Goal: Check status

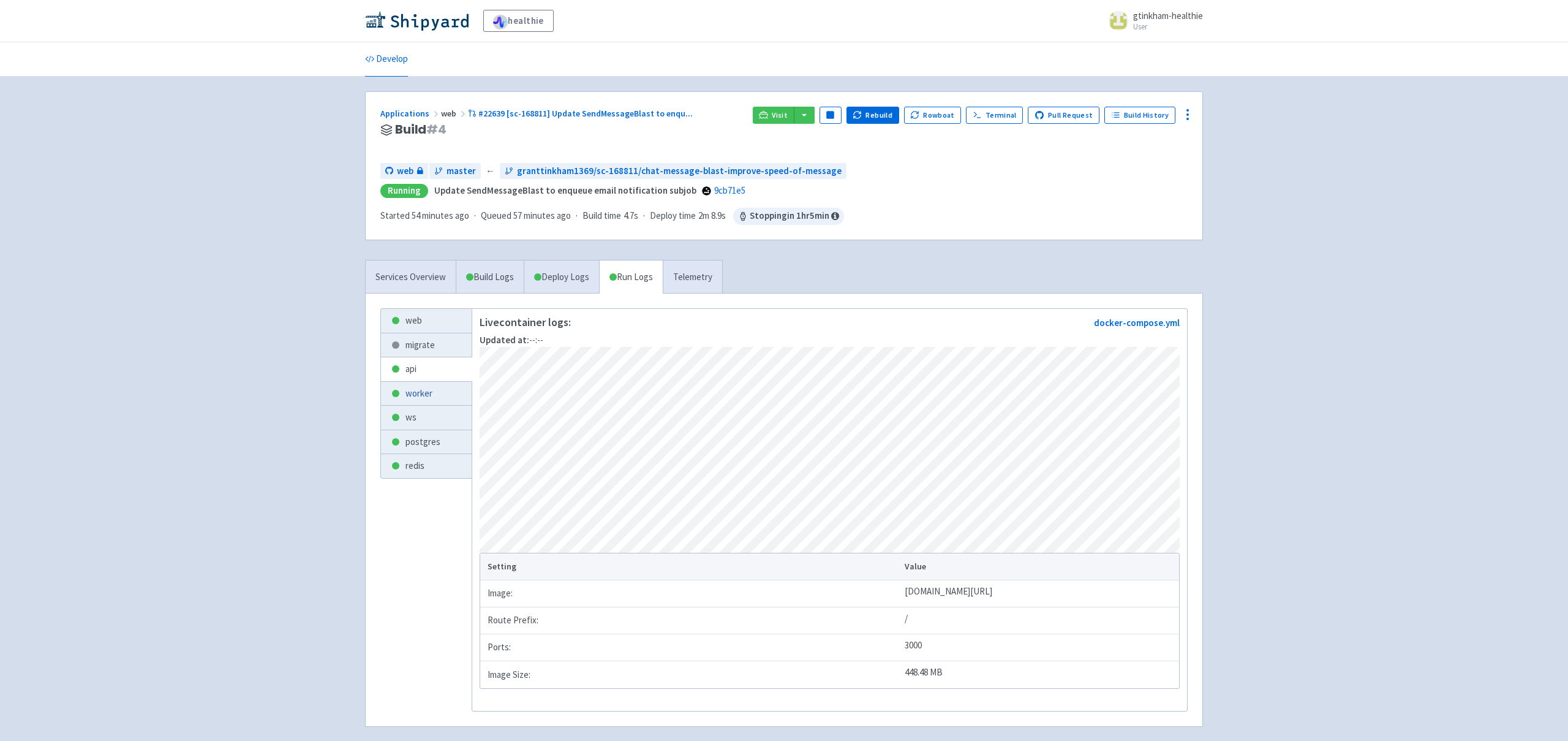
click at [426, 394] on link "worker" at bounding box center [426, 393] width 91 height 24
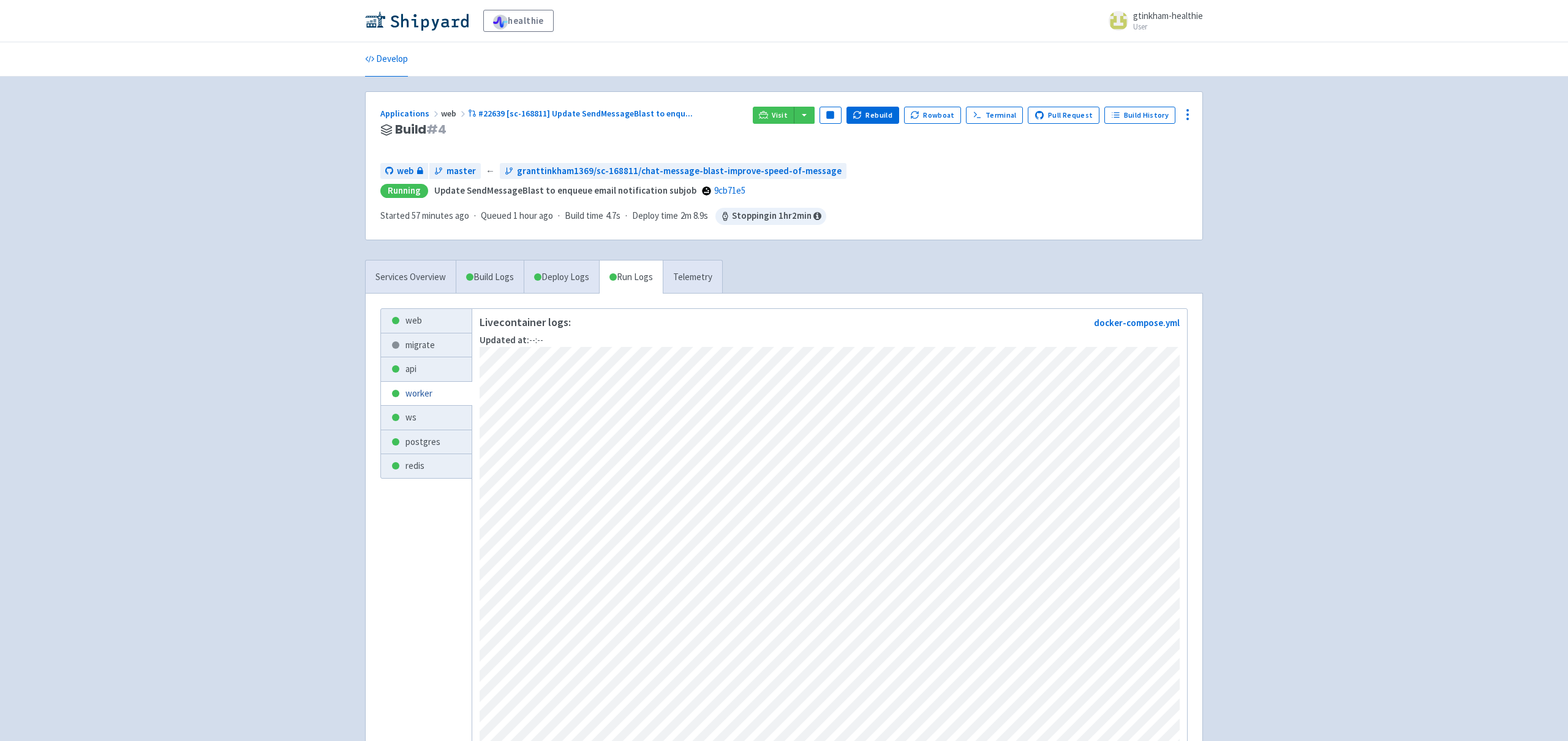
click at [438, 397] on link "worker" at bounding box center [426, 393] width 91 height 24
click at [416, 371] on link "api" at bounding box center [426, 368] width 91 height 24
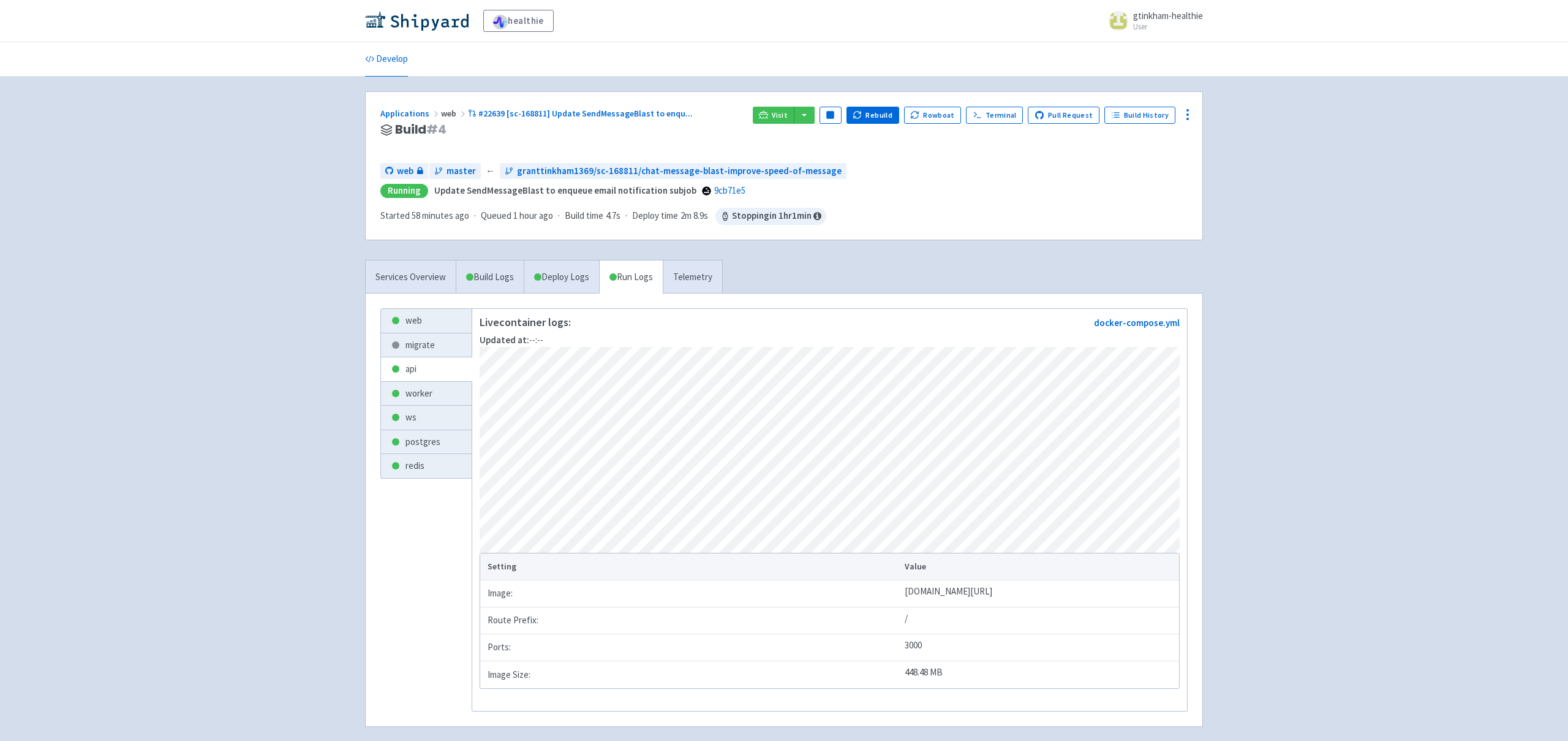
scroll to position [58, 0]
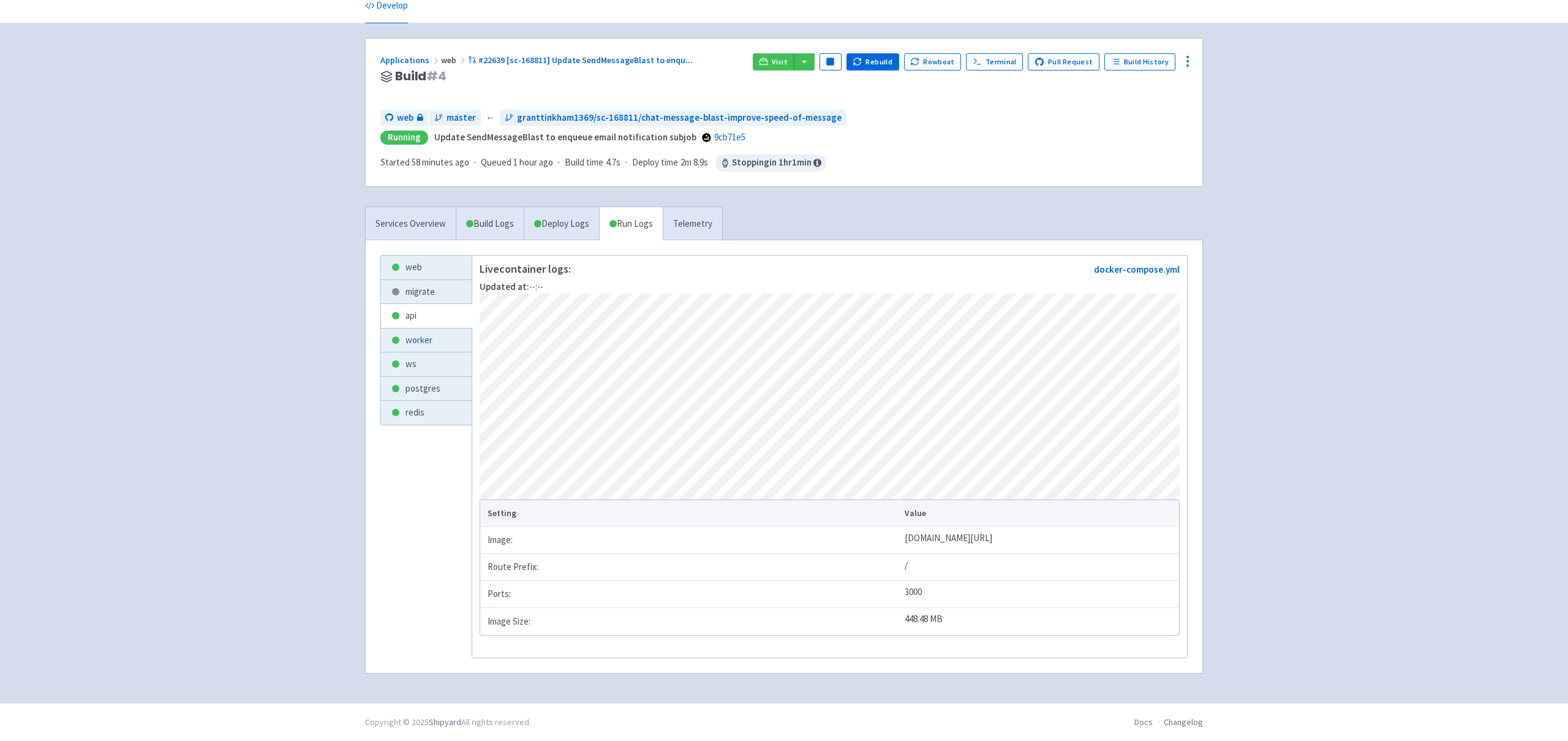
click at [425, 339] on link "worker" at bounding box center [426, 340] width 91 height 24
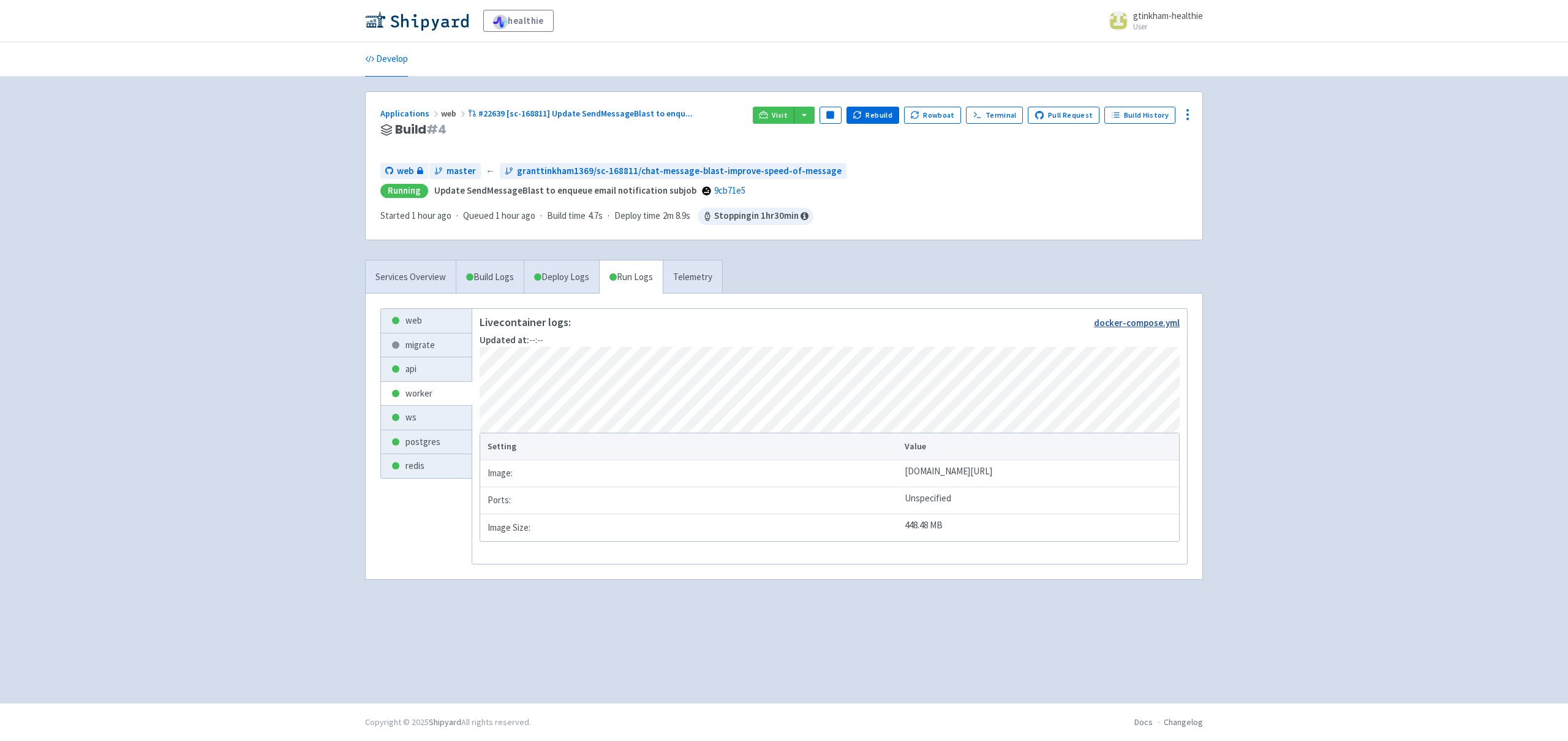
click at [1144, 326] on link "docker-compose.yml" at bounding box center [1137, 322] width 86 height 12
click at [901, 475] on td "[DOMAIN_NAME][URL]" at bounding box center [1040, 474] width 278 height 27
drag, startPoint x: 699, startPoint y: 475, endPoint x: 1029, endPoint y: 472, distance: 330.0
click at [1029, 472] on tr "Image: [DOMAIN_NAME][URL]" at bounding box center [829, 474] width 699 height 27
copy tr "[DOMAIN_NAME][URL]"
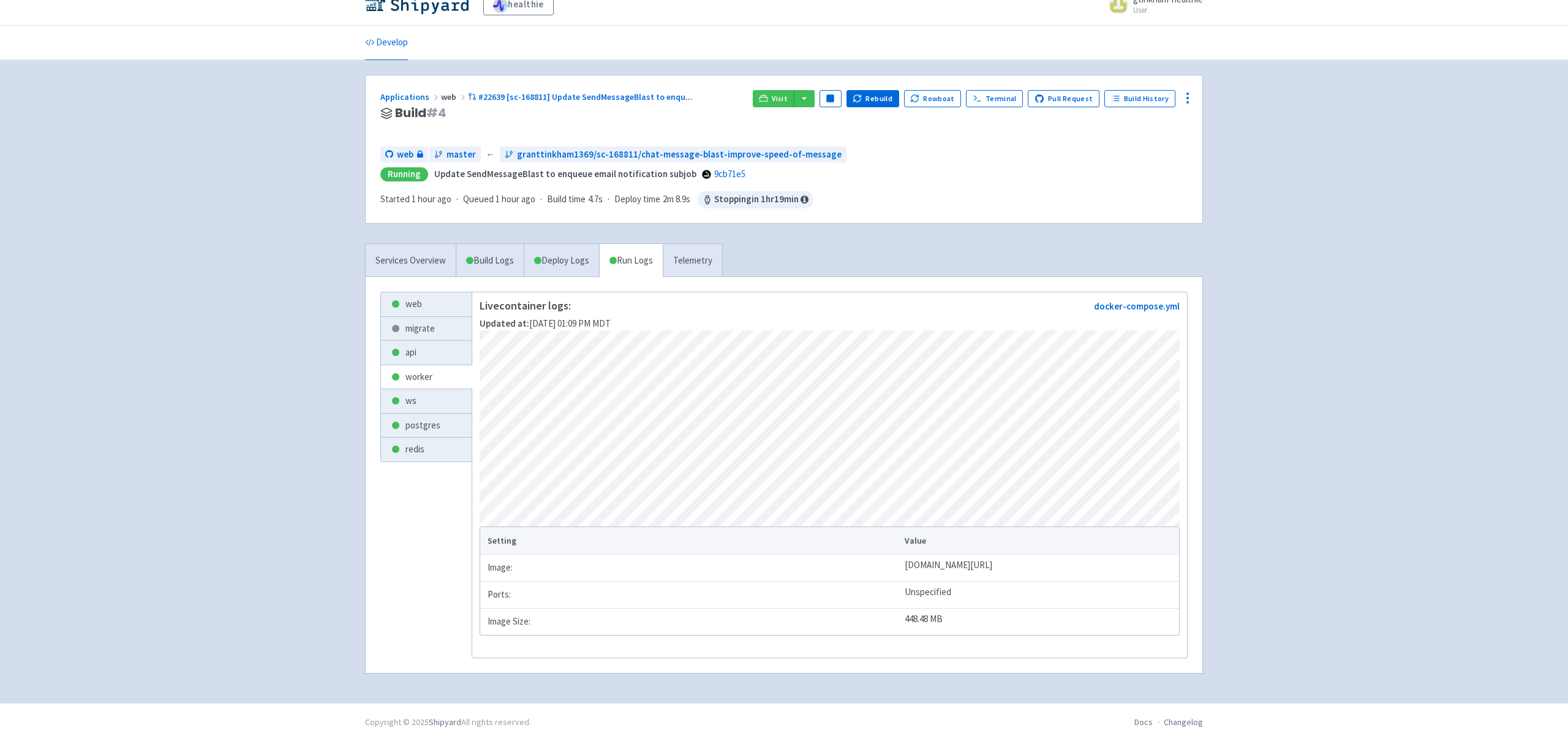
scroll to position [22, 0]
click at [426, 399] on link "ws" at bounding box center [426, 400] width 91 height 24
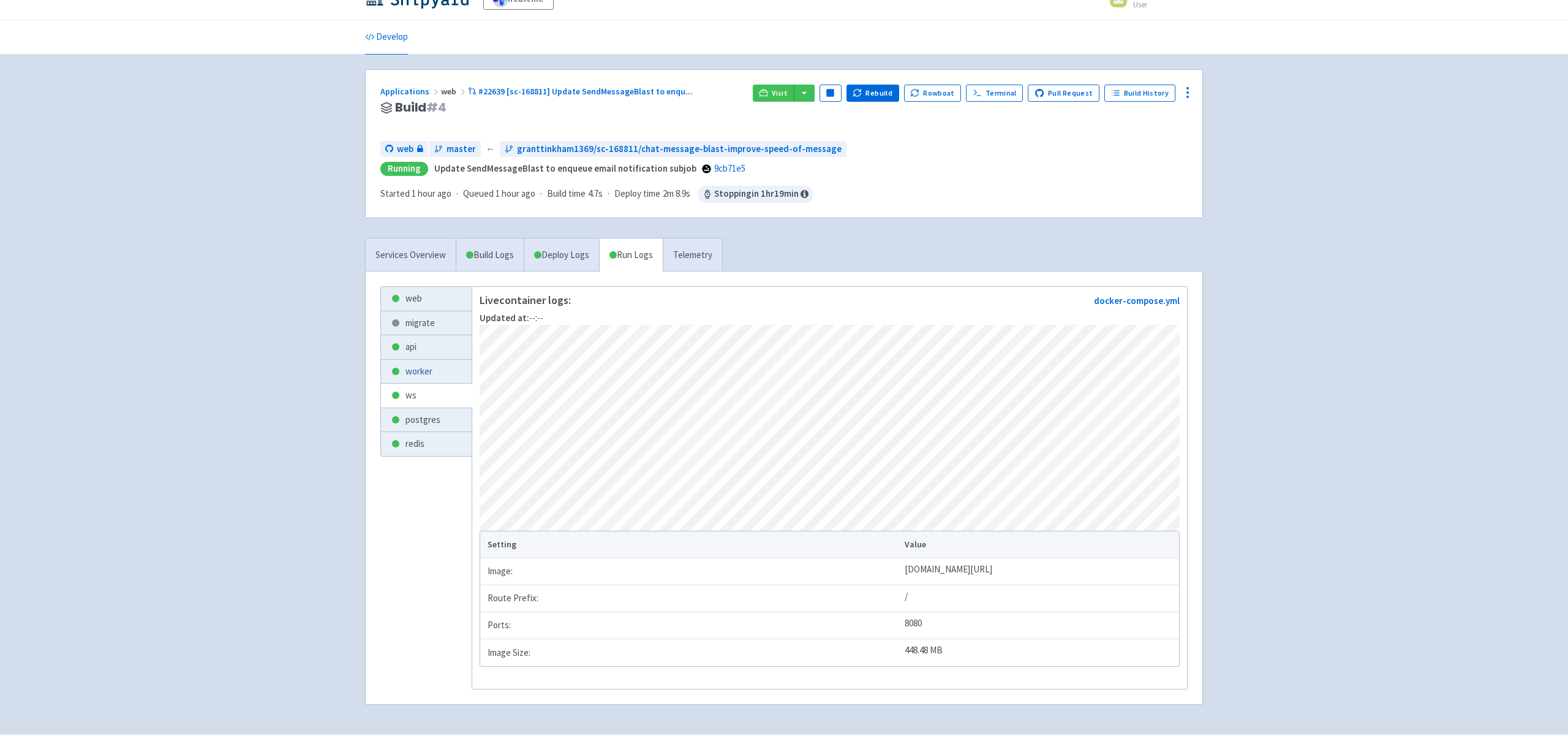
click at [420, 375] on link "worker" at bounding box center [426, 371] width 91 height 24
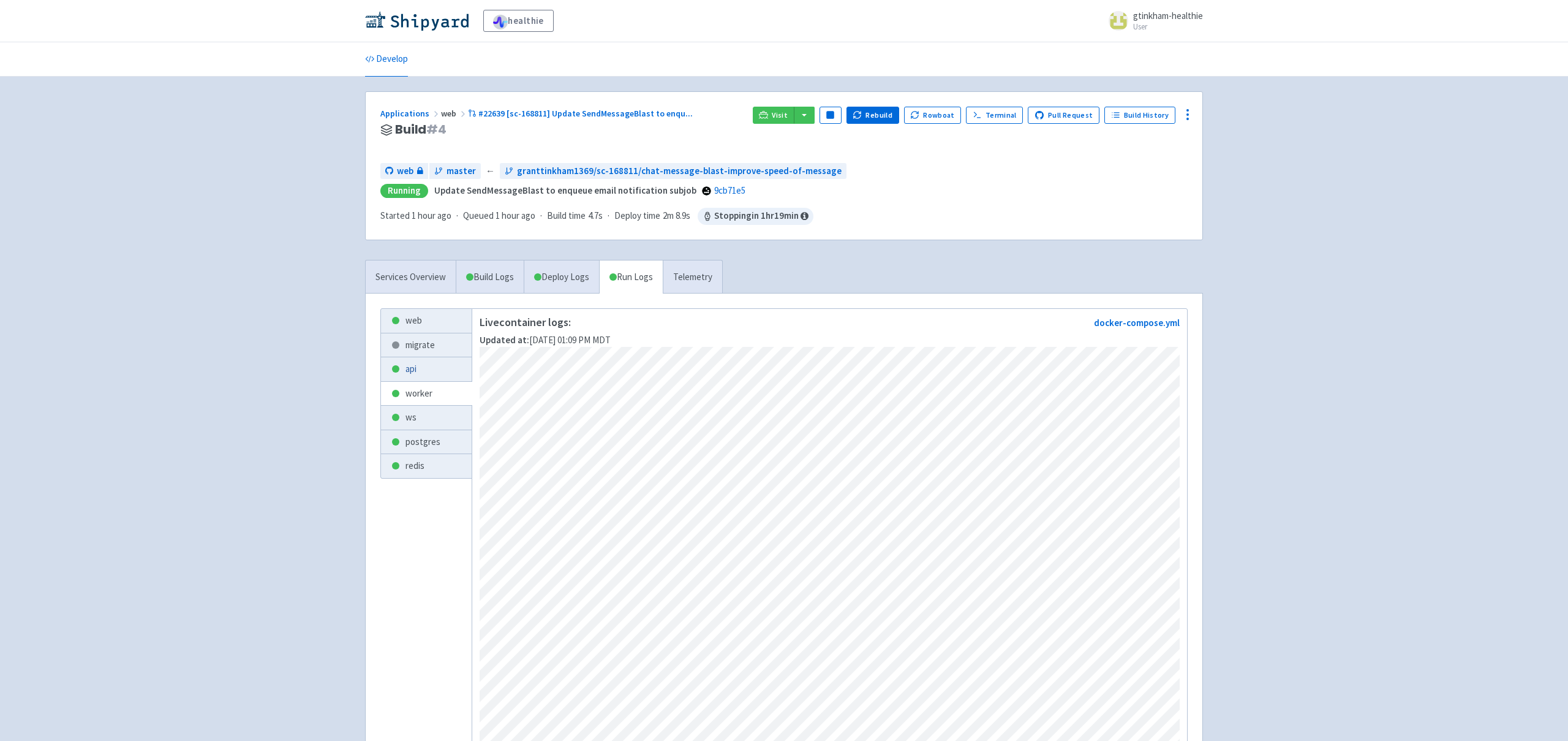
click at [413, 369] on link "api" at bounding box center [426, 368] width 91 height 24
